Goal: Task Accomplishment & Management: Use online tool/utility

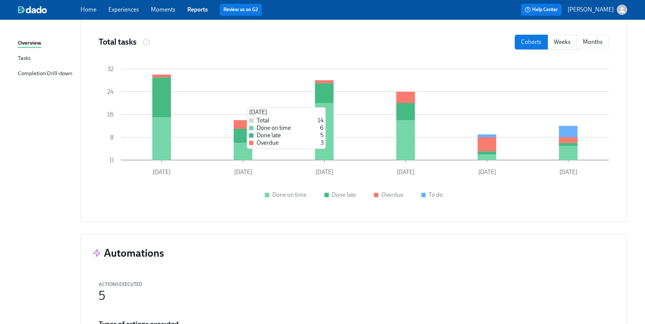
scroll to position [543, 0]
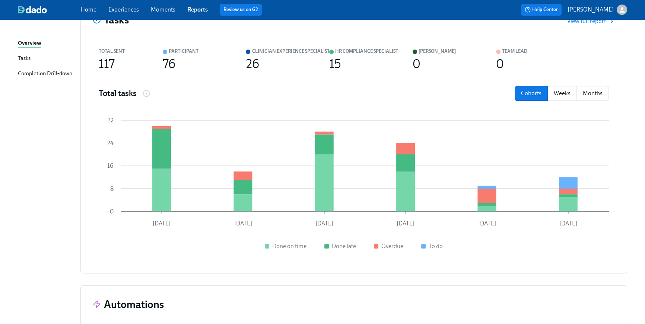
click at [82, 9] on link "Home" at bounding box center [88, 9] width 16 height 7
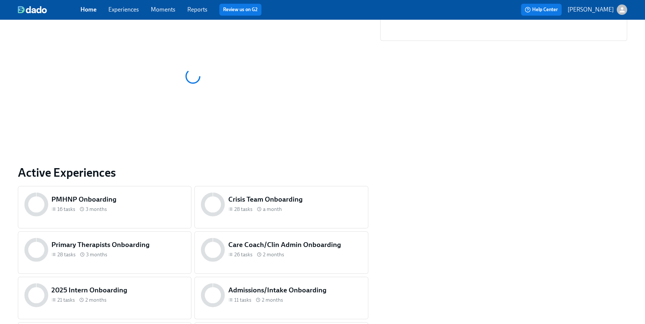
scroll to position [236, 0]
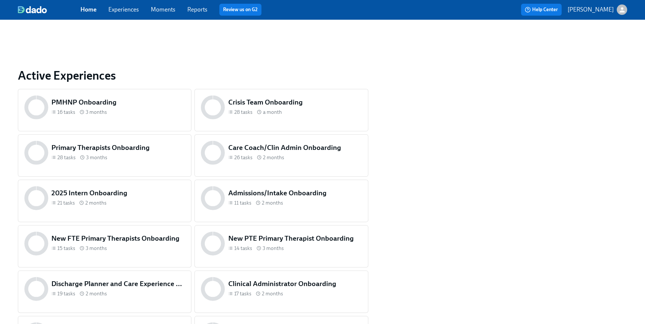
click at [335, 207] on div "Admissions/Intake Onboarding 11 tasks 2 months" at bounding box center [295, 198] width 137 height 23
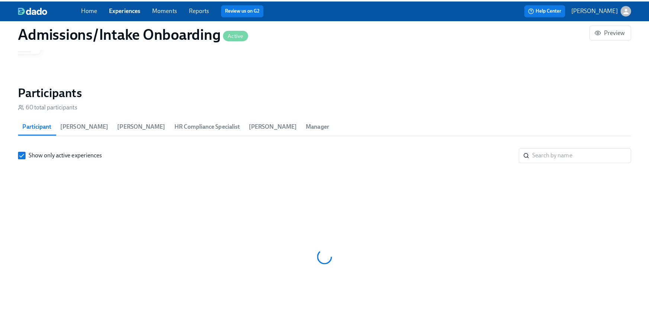
scroll to position [0, 3384]
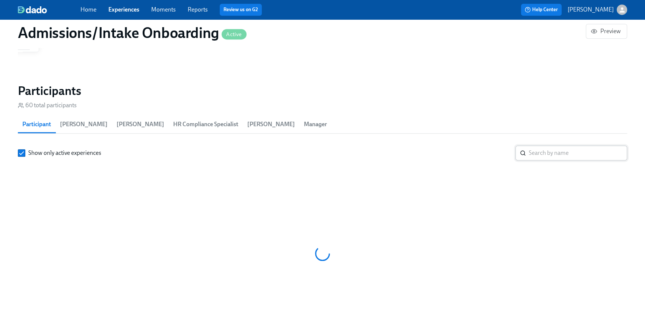
click at [571, 155] on input "search" at bounding box center [578, 153] width 98 height 15
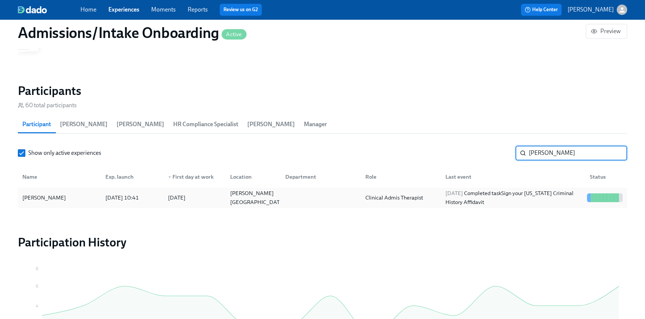
type input "[PERSON_NAME]"
click at [396, 199] on div "Clinical Admis Therapist" at bounding box center [394, 197] width 64 height 9
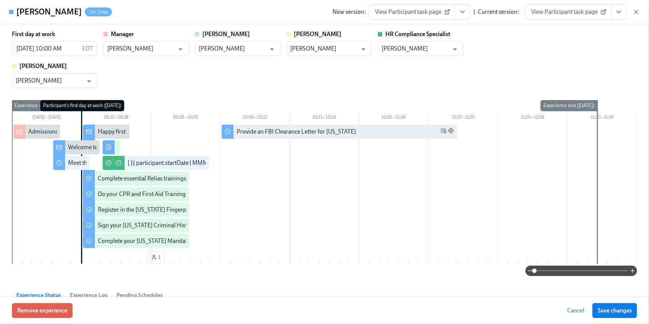
click at [625, 16] on button "View task page" at bounding box center [620, 11] width 16 height 15
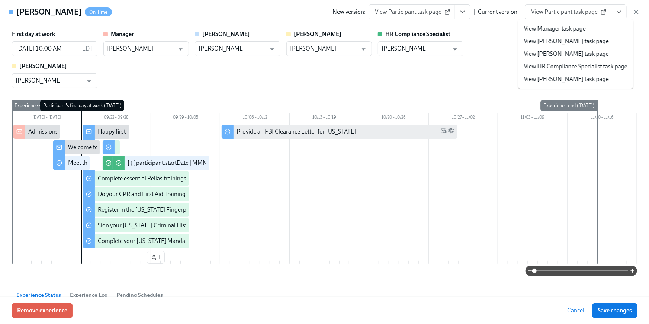
click at [605, 63] on link "View HR Compliance Specialist task page" at bounding box center [575, 67] width 103 height 8
